Goal: Find contact information: Find contact information

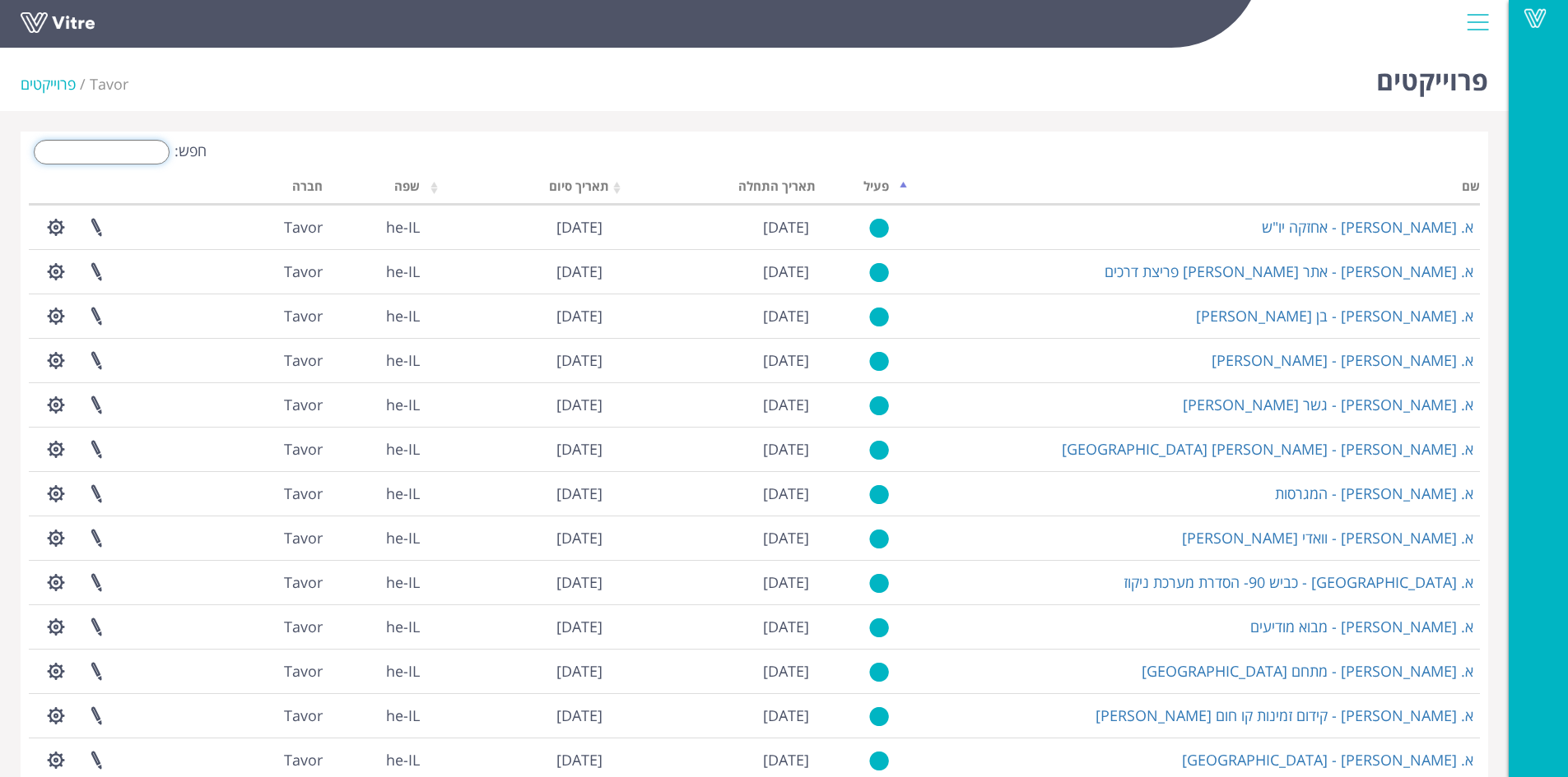
click at [138, 153] on input "חפש:" at bounding box center [101, 153] width 136 height 25
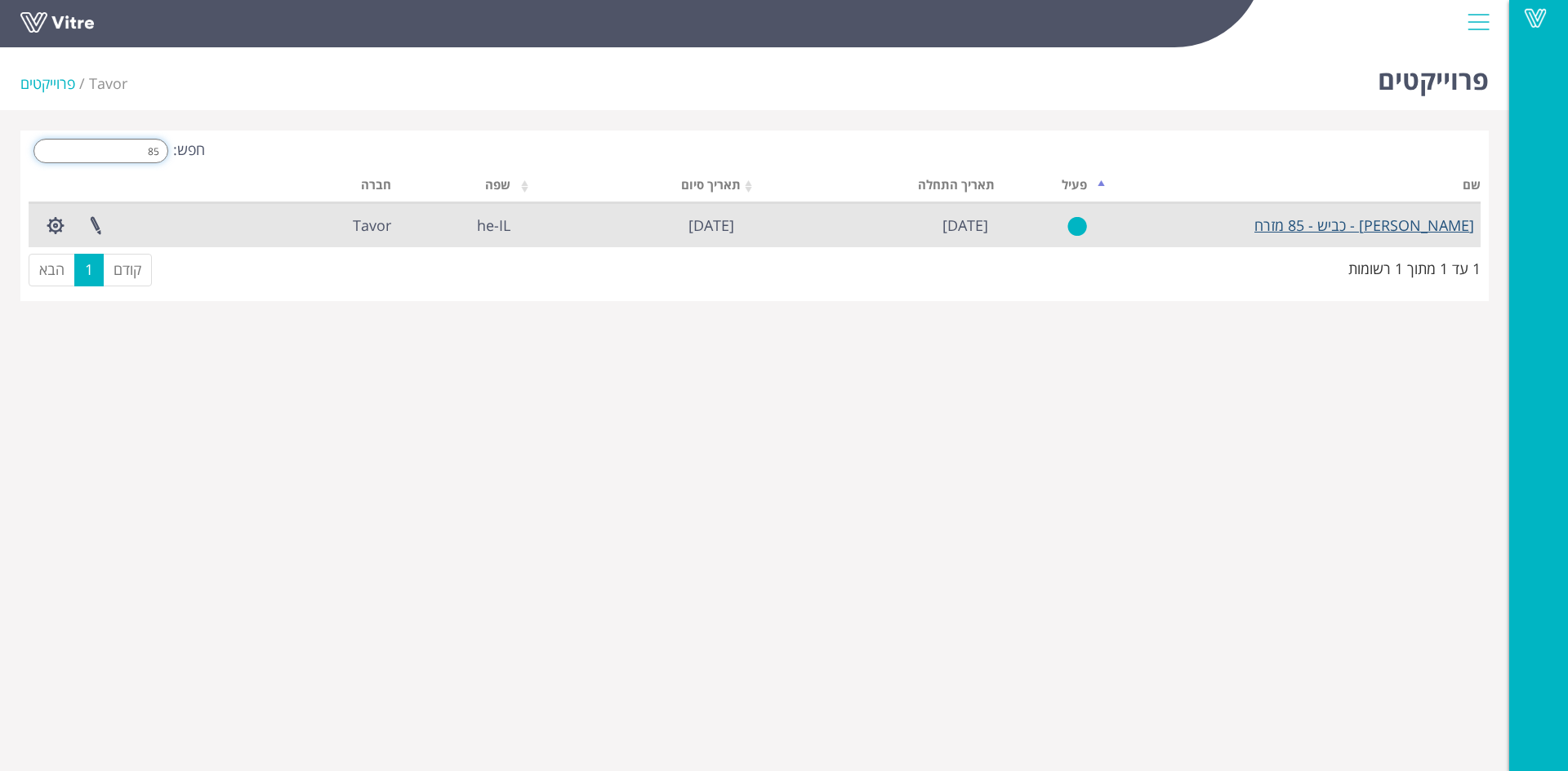
type input "85"
click at [1365, 231] on link "[PERSON_NAME] - כביש - 85 מזרח" at bounding box center [1364, 225] width 219 height 20
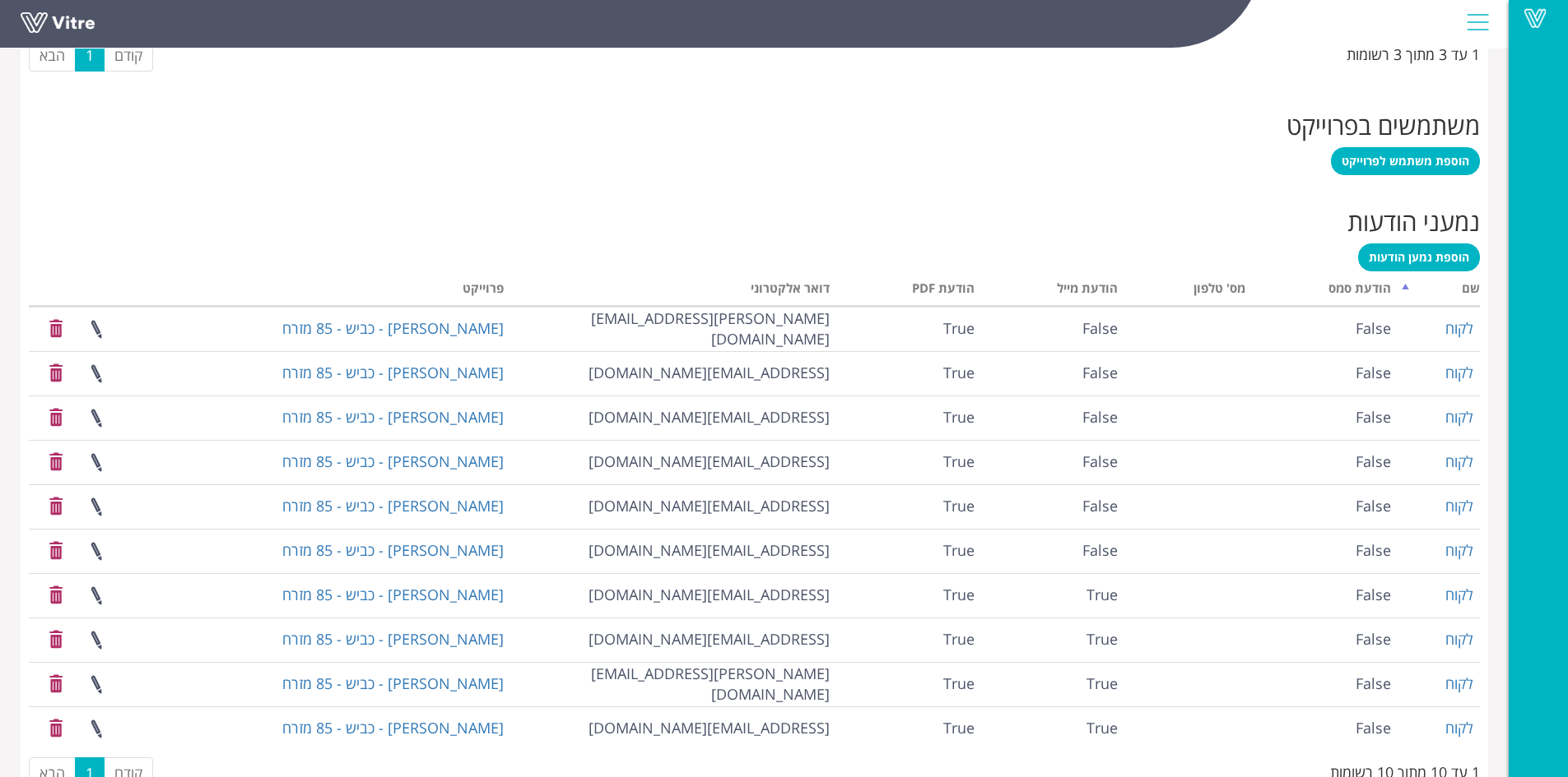
scroll to position [980, 0]
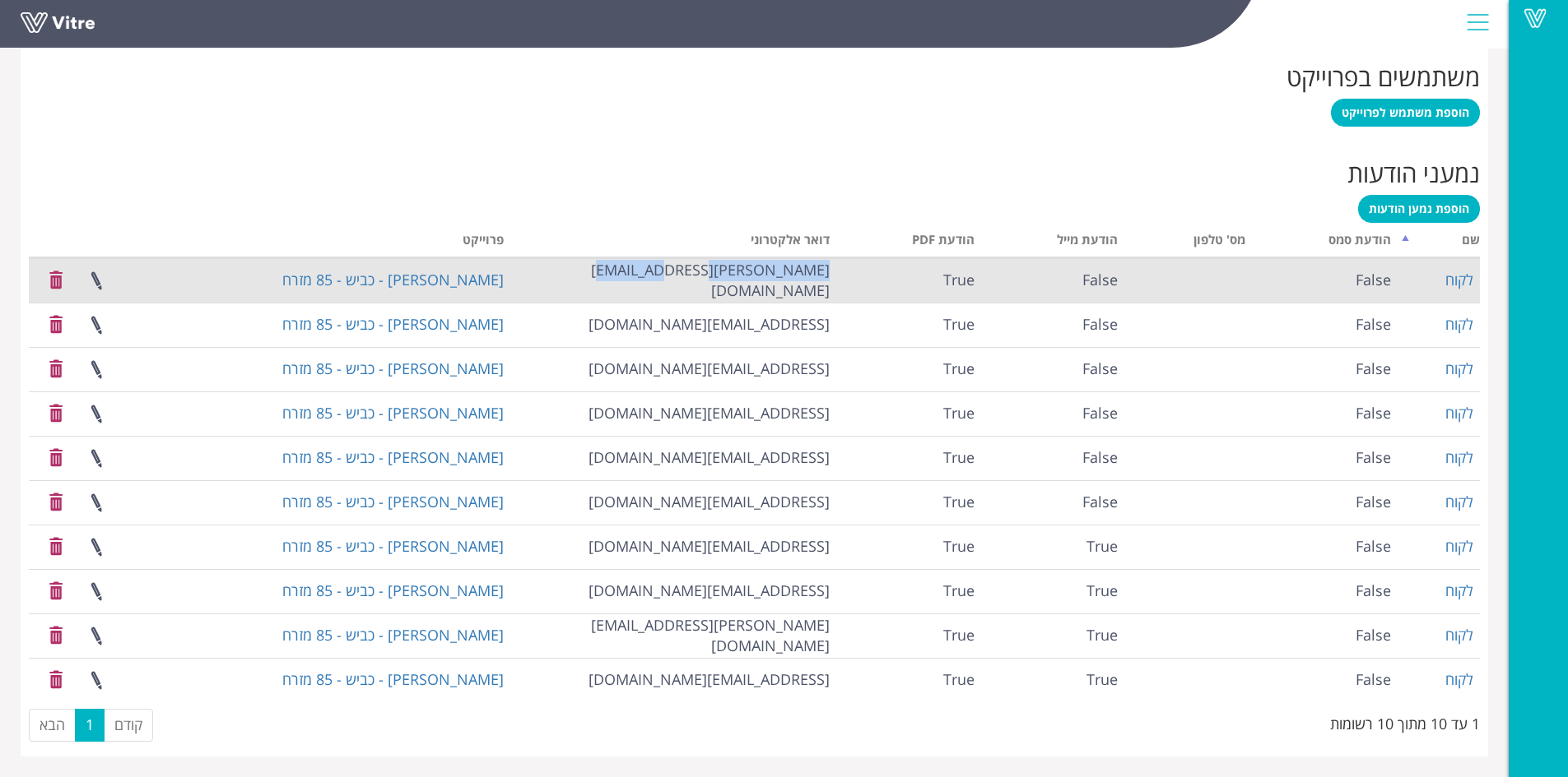
drag, startPoint x: 665, startPoint y: 279, endPoint x: 836, endPoint y: 285, distance: 171.1
click at [836, 285] on td "[PERSON_NAME][EMAIL_ADDRESS][DOMAIN_NAME]" at bounding box center [673, 280] width 326 height 44
copy td "[PERSON_NAME][EMAIL_ADDRESS][DOMAIN_NAME]"
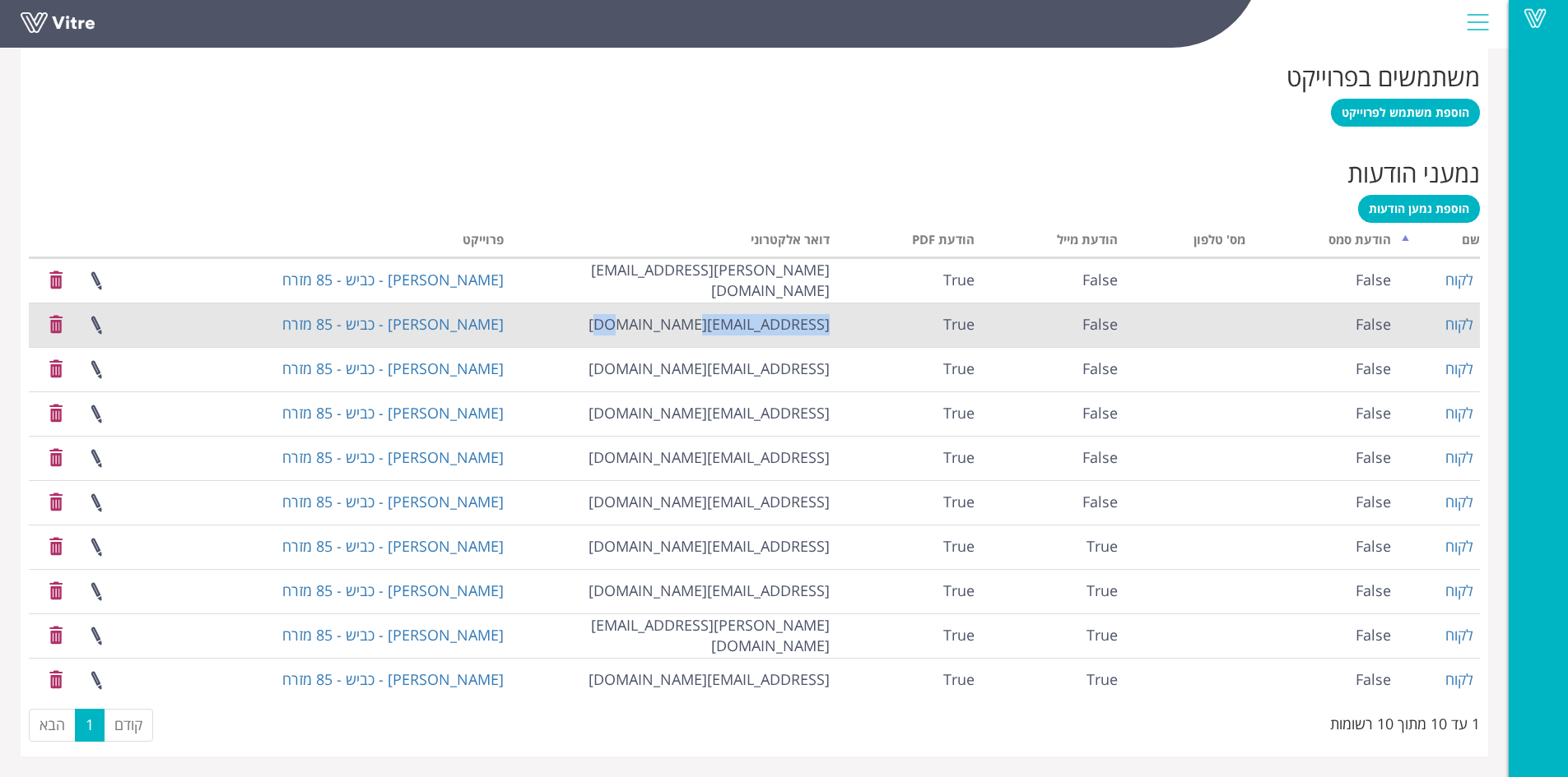
drag, startPoint x: 701, startPoint y: 319, endPoint x: 834, endPoint y: 323, distance: 133.1
click at [834, 323] on td "[EMAIL_ADDRESS][DOMAIN_NAME]" at bounding box center [673, 324] width 326 height 44
copy td "[EMAIL_ADDRESS][DOMAIN_NAME]"
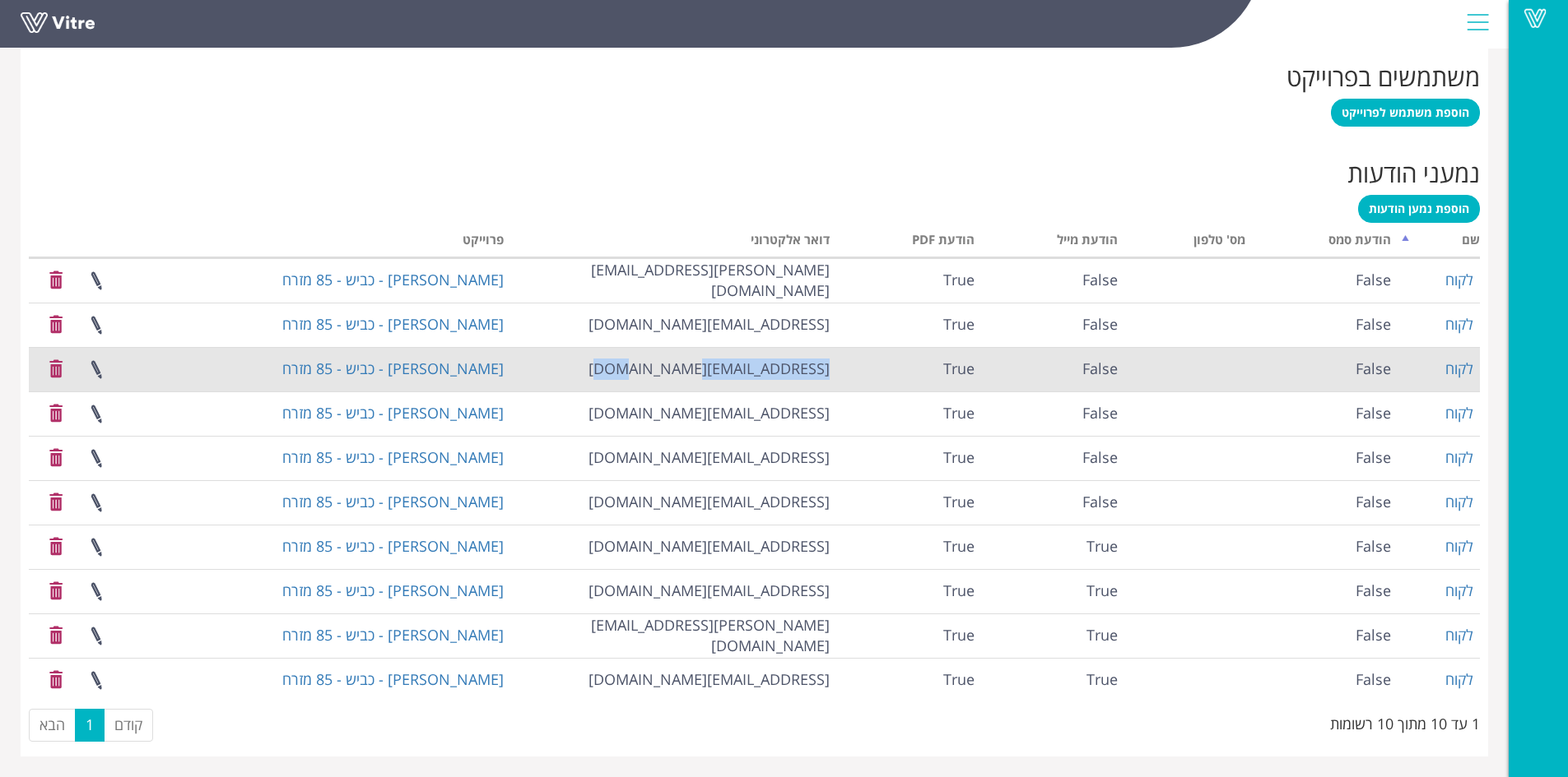
drag, startPoint x: 689, startPoint y: 367, endPoint x: 834, endPoint y: 359, distance: 145.2
click at [834, 359] on td "[EMAIL_ADDRESS][DOMAIN_NAME]" at bounding box center [673, 368] width 326 height 44
copy td "[EMAIL_ADDRESS][DOMAIN_NAME]"
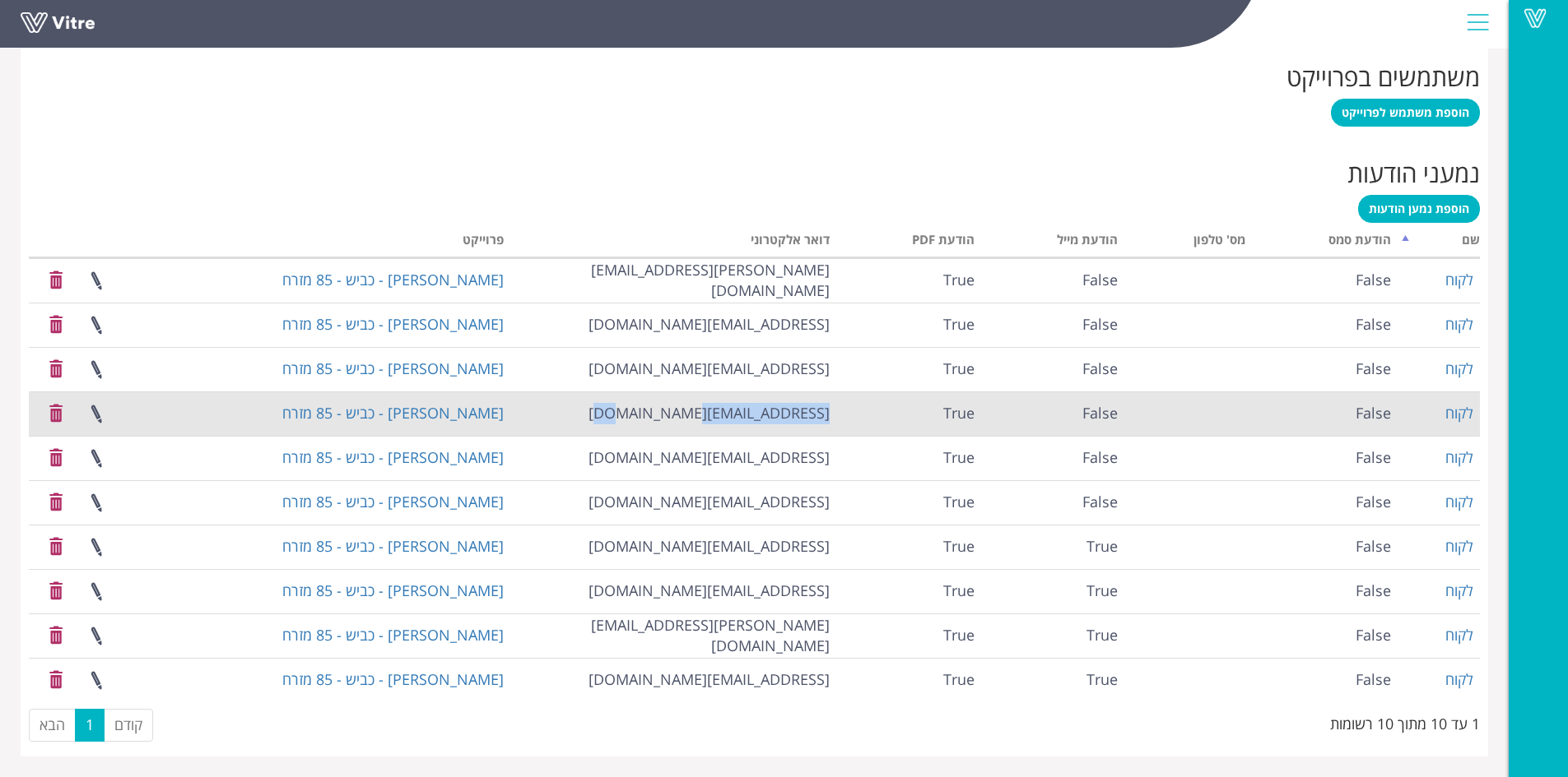
drag, startPoint x: 701, startPoint y: 412, endPoint x: 836, endPoint y: 412, distance: 135.0
click at [836, 412] on td "[EMAIL_ADDRESS][DOMAIN_NAME]" at bounding box center [673, 414] width 326 height 44
copy td "[EMAIL_ADDRESS][DOMAIN_NAME]"
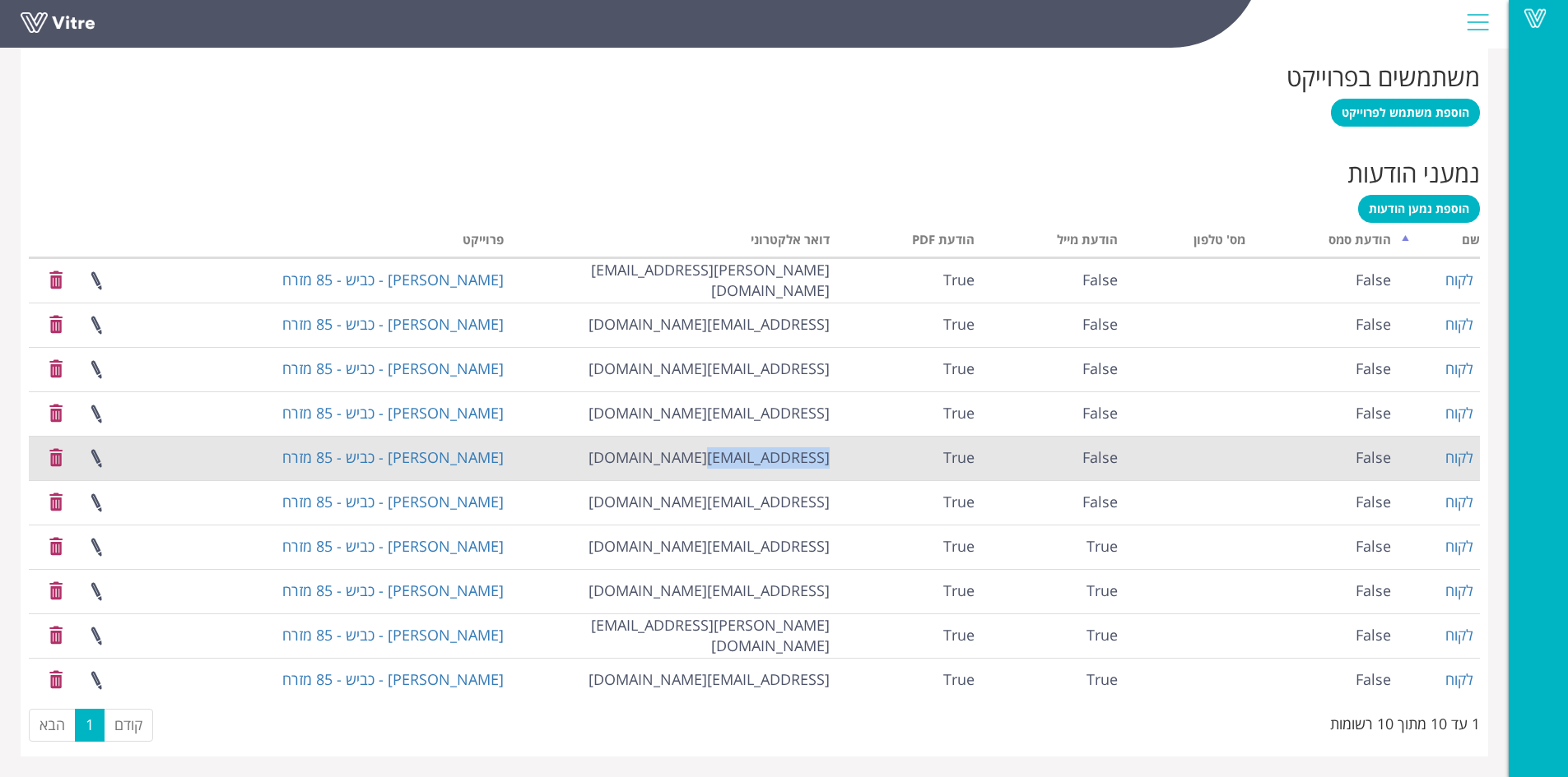
drag, startPoint x: 722, startPoint y: 450, endPoint x: 834, endPoint y: 456, distance: 112.2
click at [834, 456] on td "[EMAIL_ADDRESS][DOMAIN_NAME]" at bounding box center [673, 458] width 326 height 44
copy td "[EMAIL_ADDRESS][DOMAIN_NAME]"
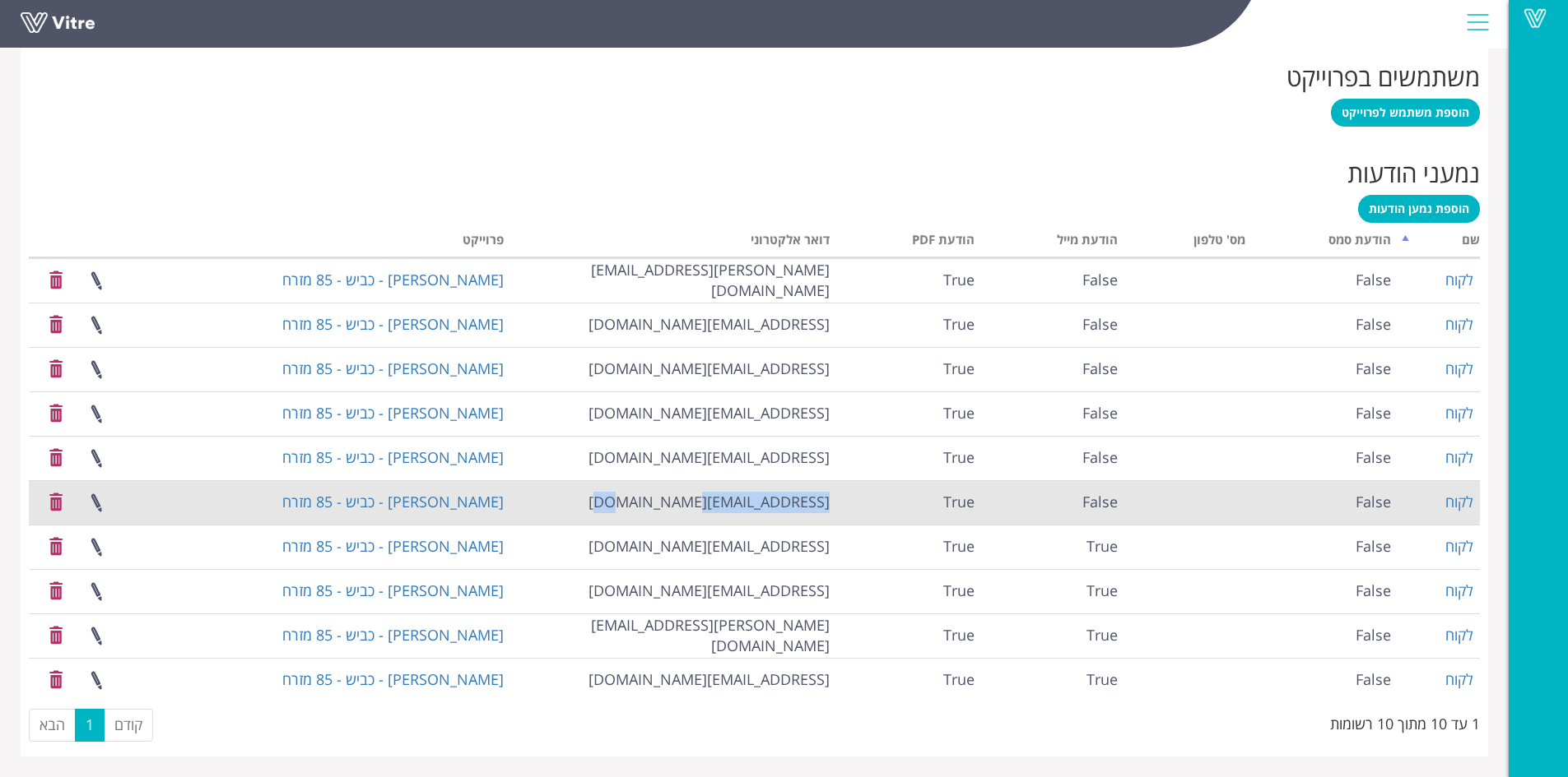
drag, startPoint x: 673, startPoint y: 498, endPoint x: 830, endPoint y: 509, distance: 157.4
click at [830, 509] on td "[EMAIL_ADDRESS][DOMAIN_NAME]" at bounding box center [673, 502] width 326 height 44
copy td "[EMAIL_ADDRESS][DOMAIN_NAME]"
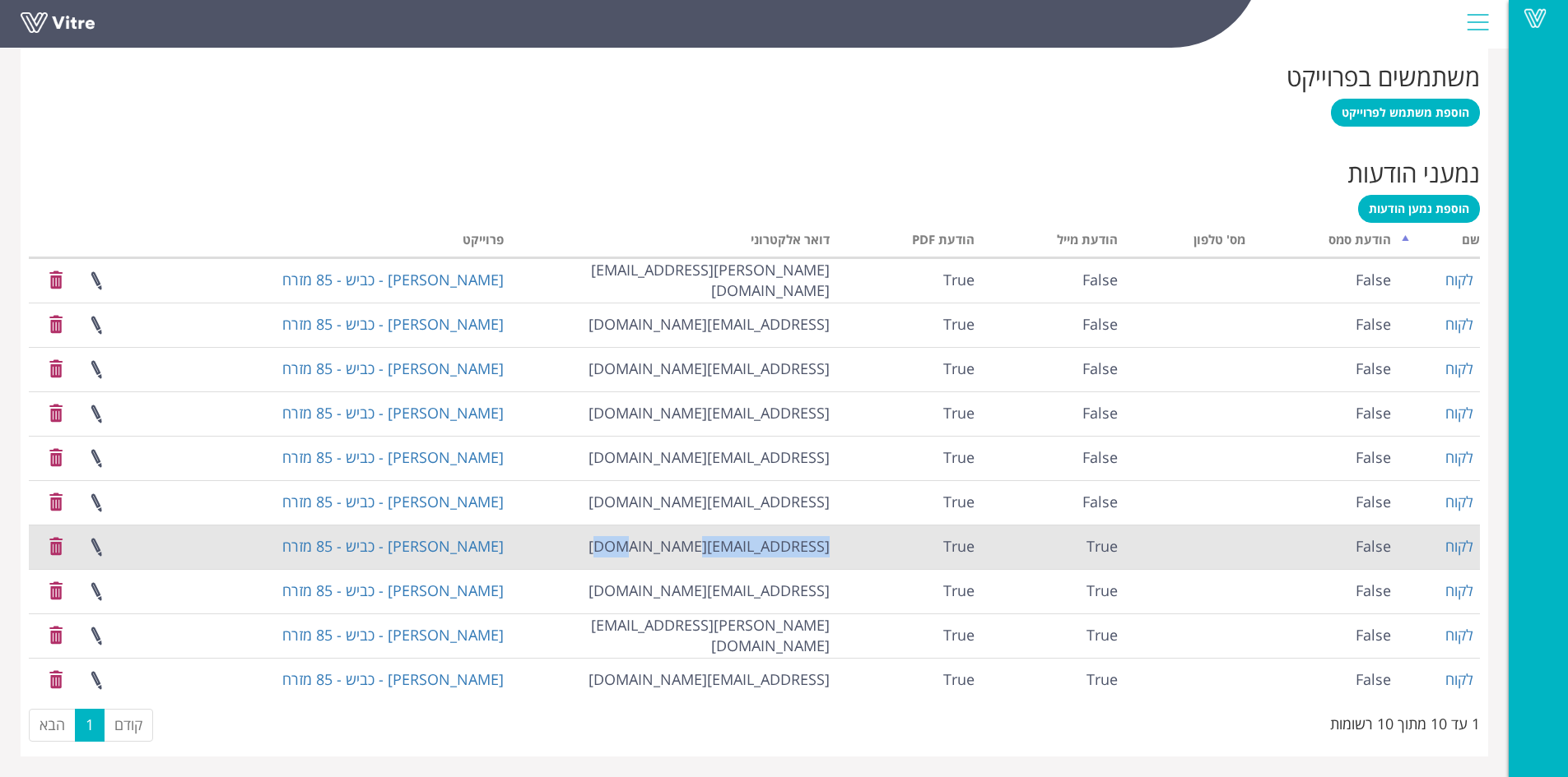
drag, startPoint x: 663, startPoint y: 547, endPoint x: 832, endPoint y: 544, distance: 169.0
click at [832, 544] on td "[EMAIL_ADDRESS][DOMAIN_NAME]" at bounding box center [673, 547] width 326 height 44
copy td "[EMAIL_ADDRESS][DOMAIN_NAME]"
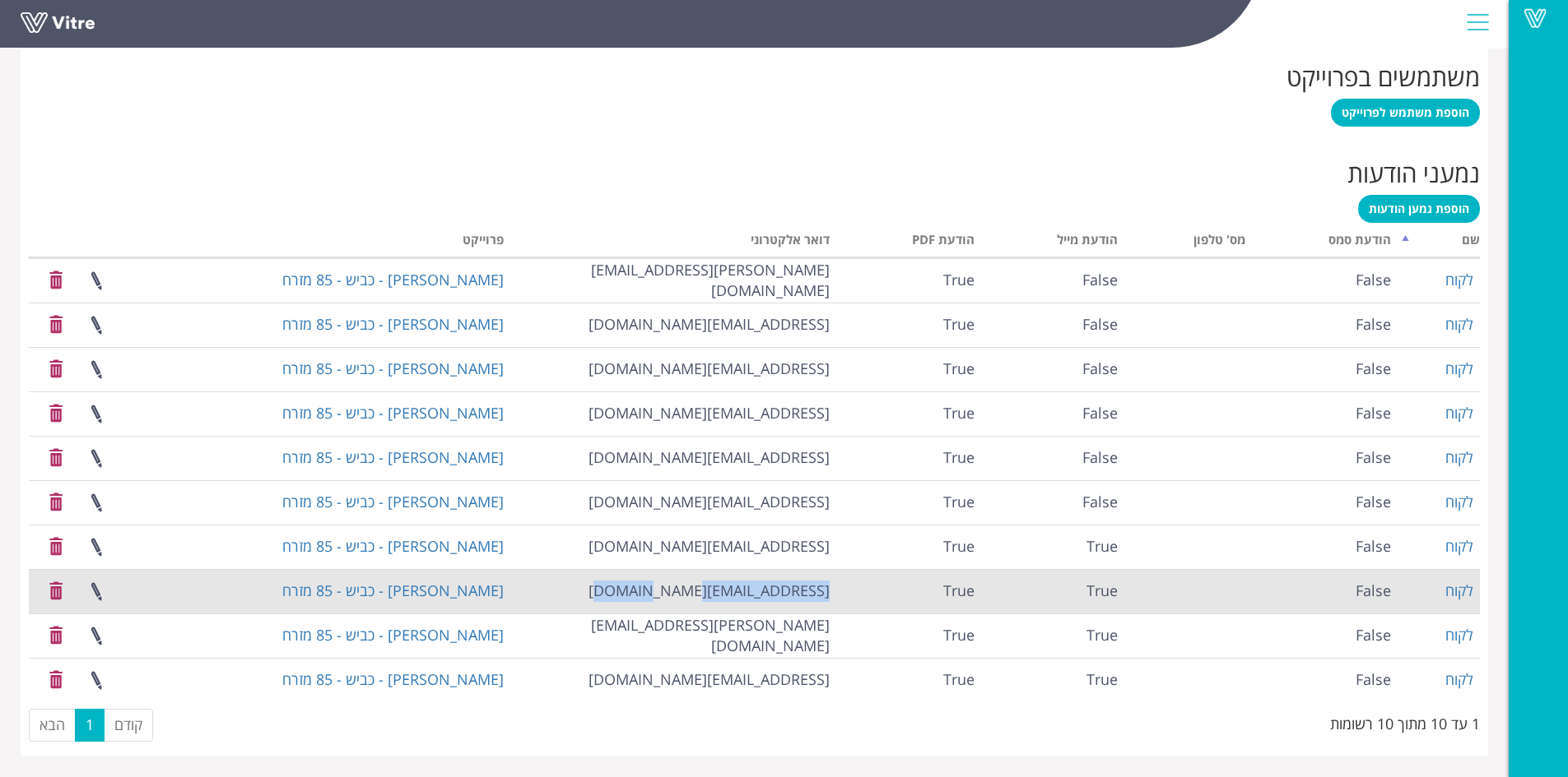
drag, startPoint x: 661, startPoint y: 588, endPoint x: 832, endPoint y: 589, distance: 171.0
click at [832, 589] on td "[EMAIL_ADDRESS][DOMAIN_NAME]" at bounding box center [673, 591] width 326 height 44
copy td "[EMAIL_ADDRESS][DOMAIN_NAME]"
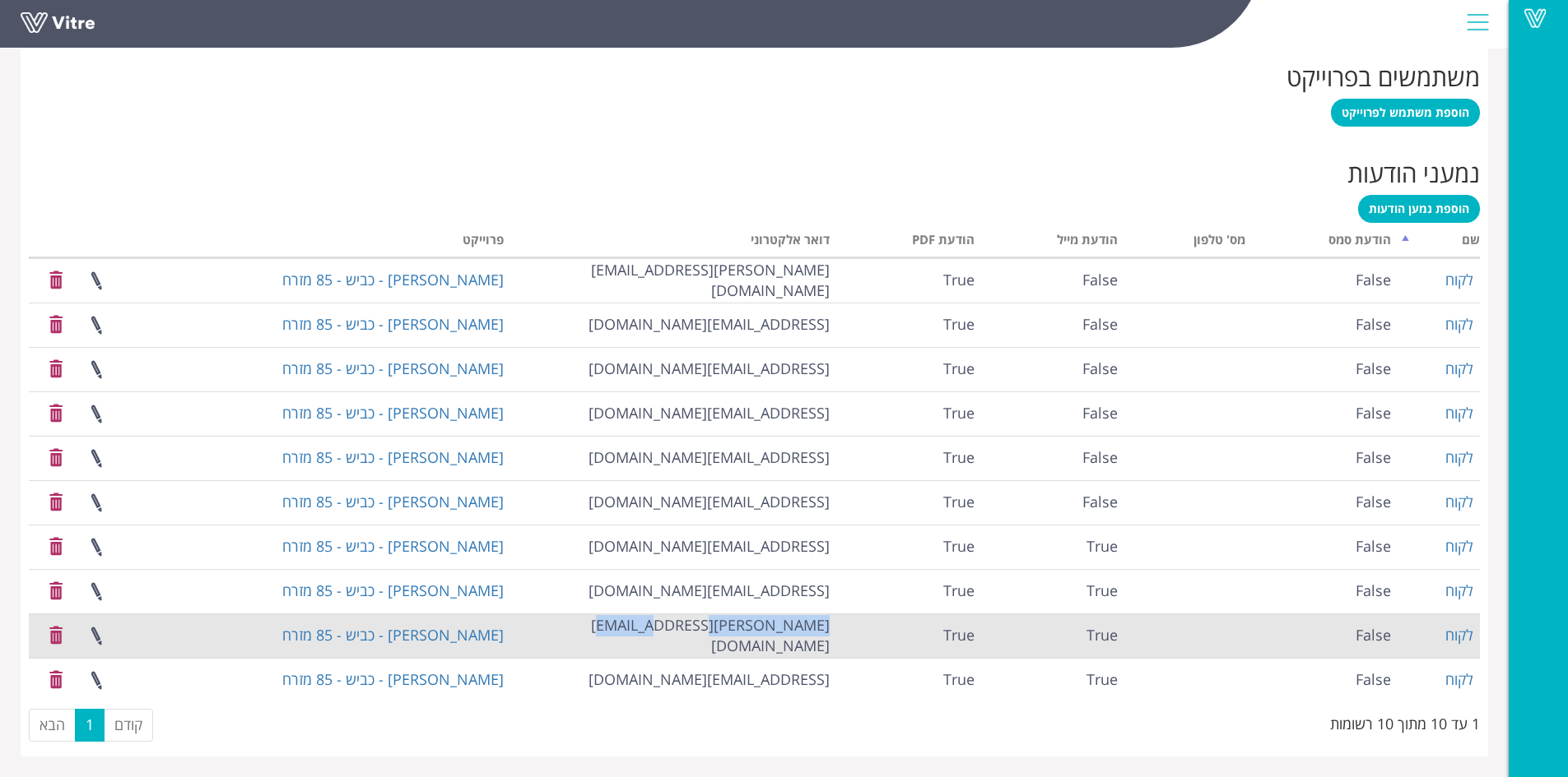
drag, startPoint x: 677, startPoint y: 632, endPoint x: 860, endPoint y: 624, distance: 183.2
click at [860, 624] on tr "לקוח False True True [PERSON_NAME][EMAIL_ADDRESS][DOMAIN_NAME] [PERSON_NAME] - …" at bounding box center [755, 635] width 1451 height 44
copy tr "[PERSON_NAME][EMAIL_ADDRESS][DOMAIN_NAME]"
